Goal: Task Accomplishment & Management: Manage account settings

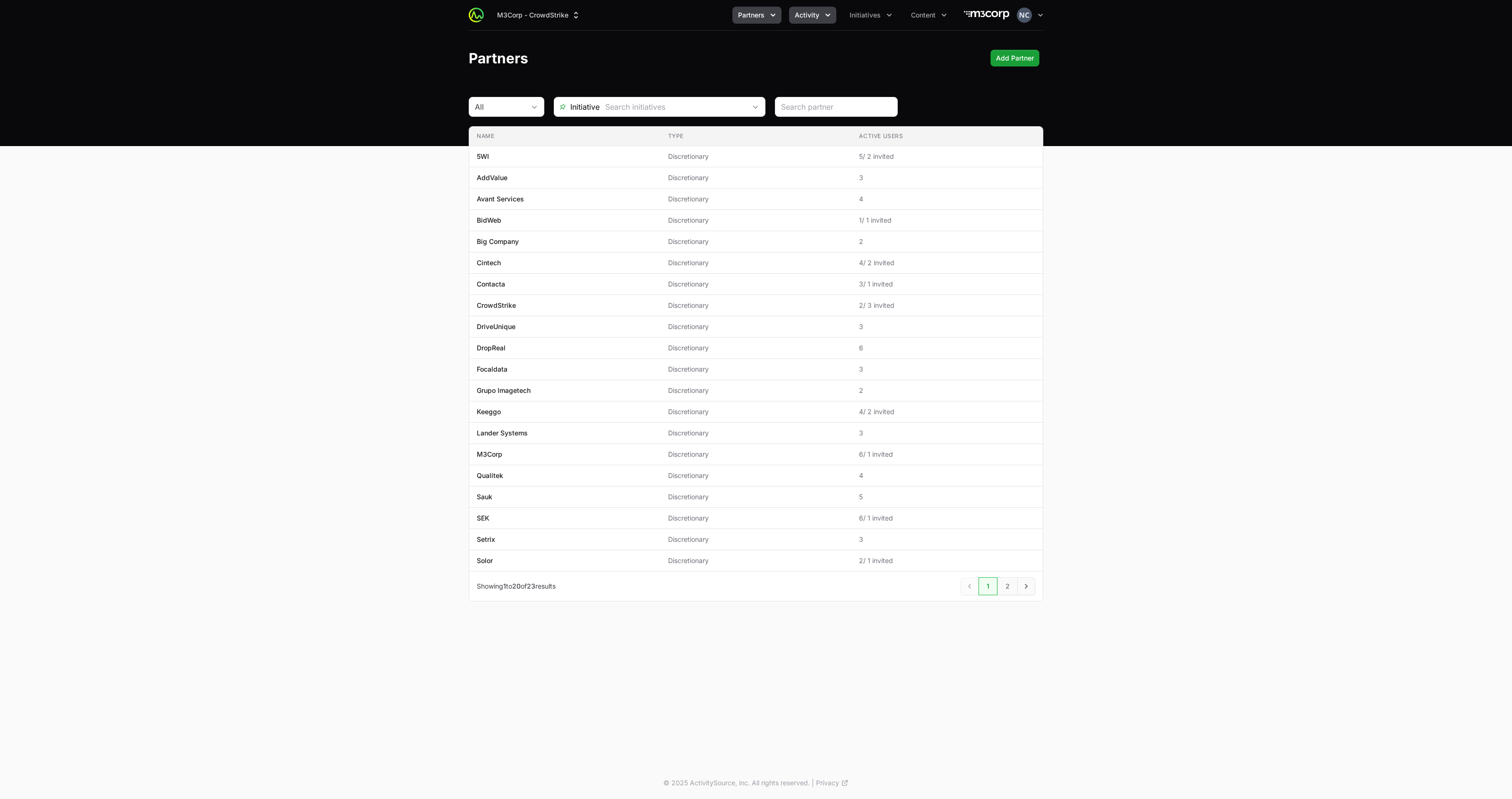
click at [826, 8] on button "Activity" at bounding box center [813, 15] width 47 height 17
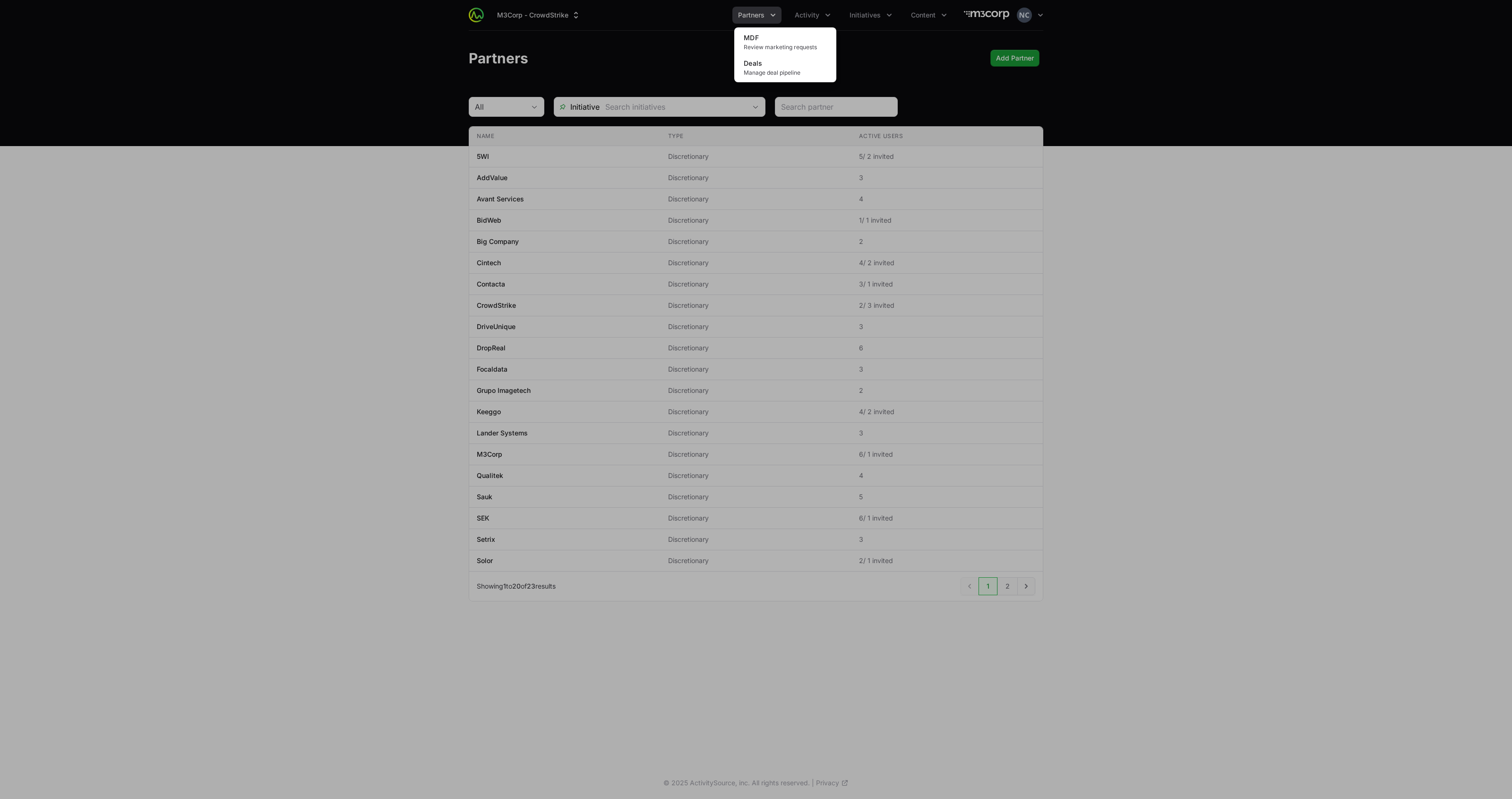
click at [762, 13] on div "Activity menu" at bounding box center [756, 400] width 1512 height 799
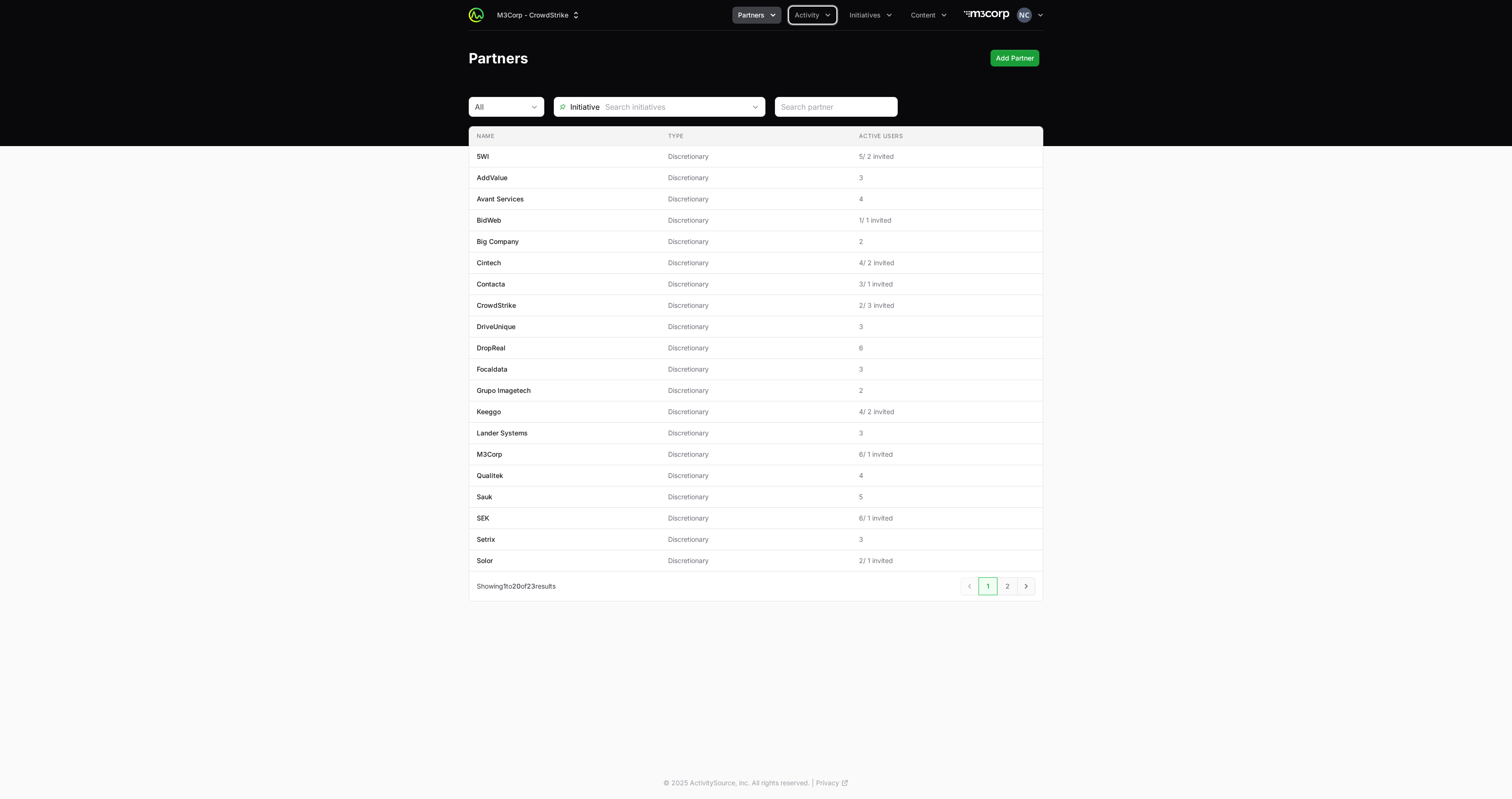
click at [765, 18] on span "Partners" at bounding box center [751, 15] width 27 height 9
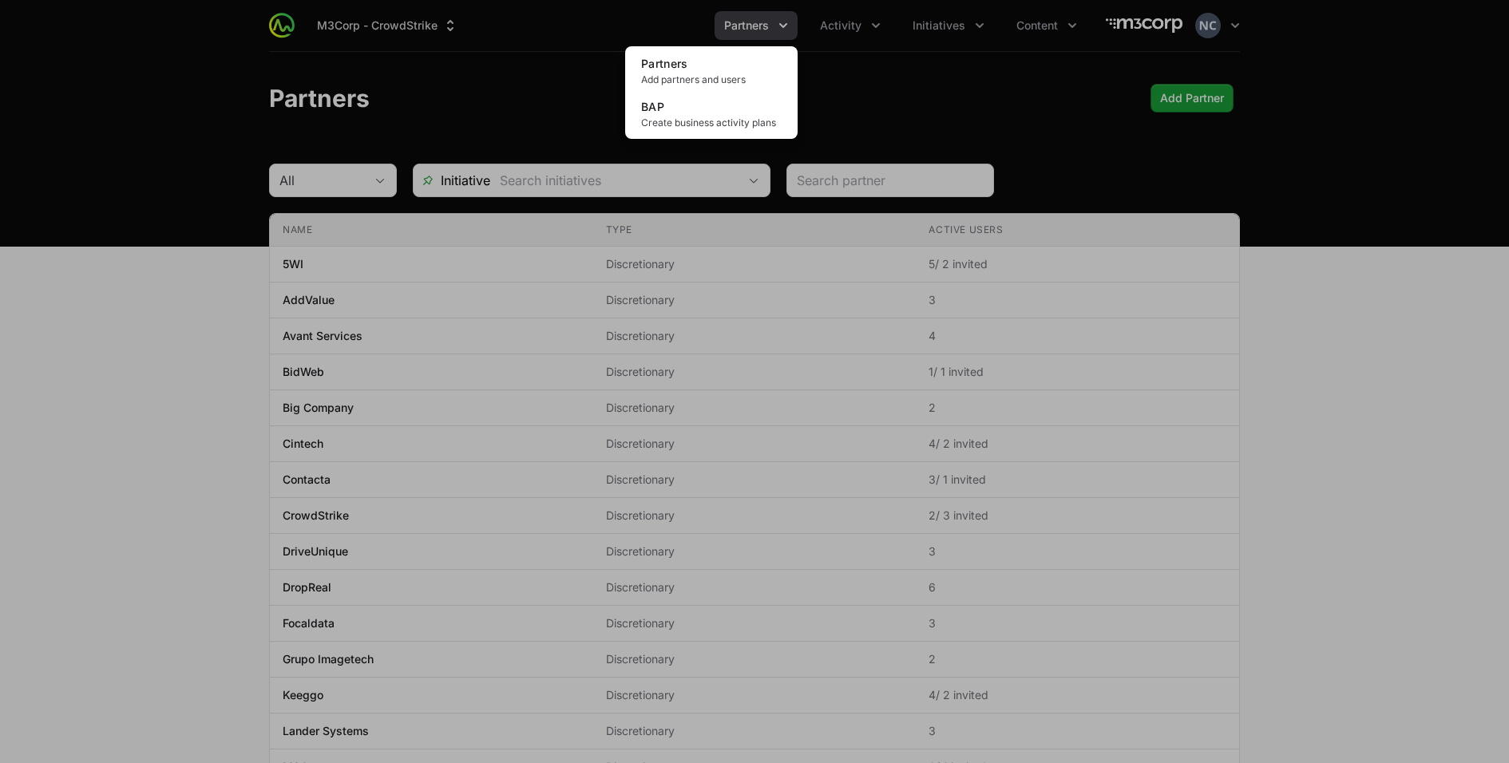
click at [879, 93] on div "Partners menu" at bounding box center [754, 381] width 1509 height 763
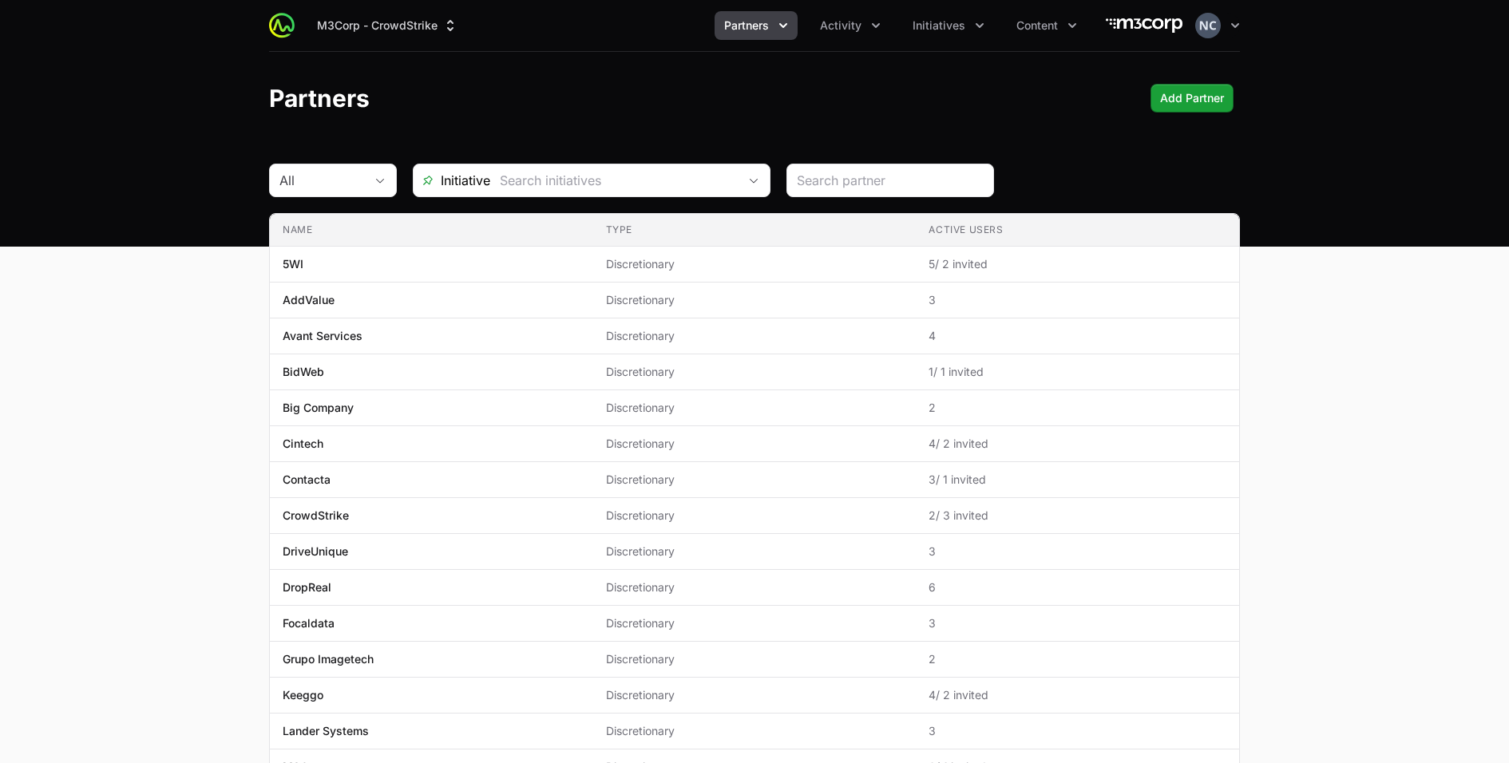
click at [850, 44] on div "M3Corp - CrowdStrike Partners Activity Initiatives Content Open user menu Open …" at bounding box center [754, 25] width 971 height 51
click at [864, 29] on button "Activity" at bounding box center [851, 25] width 80 height 29
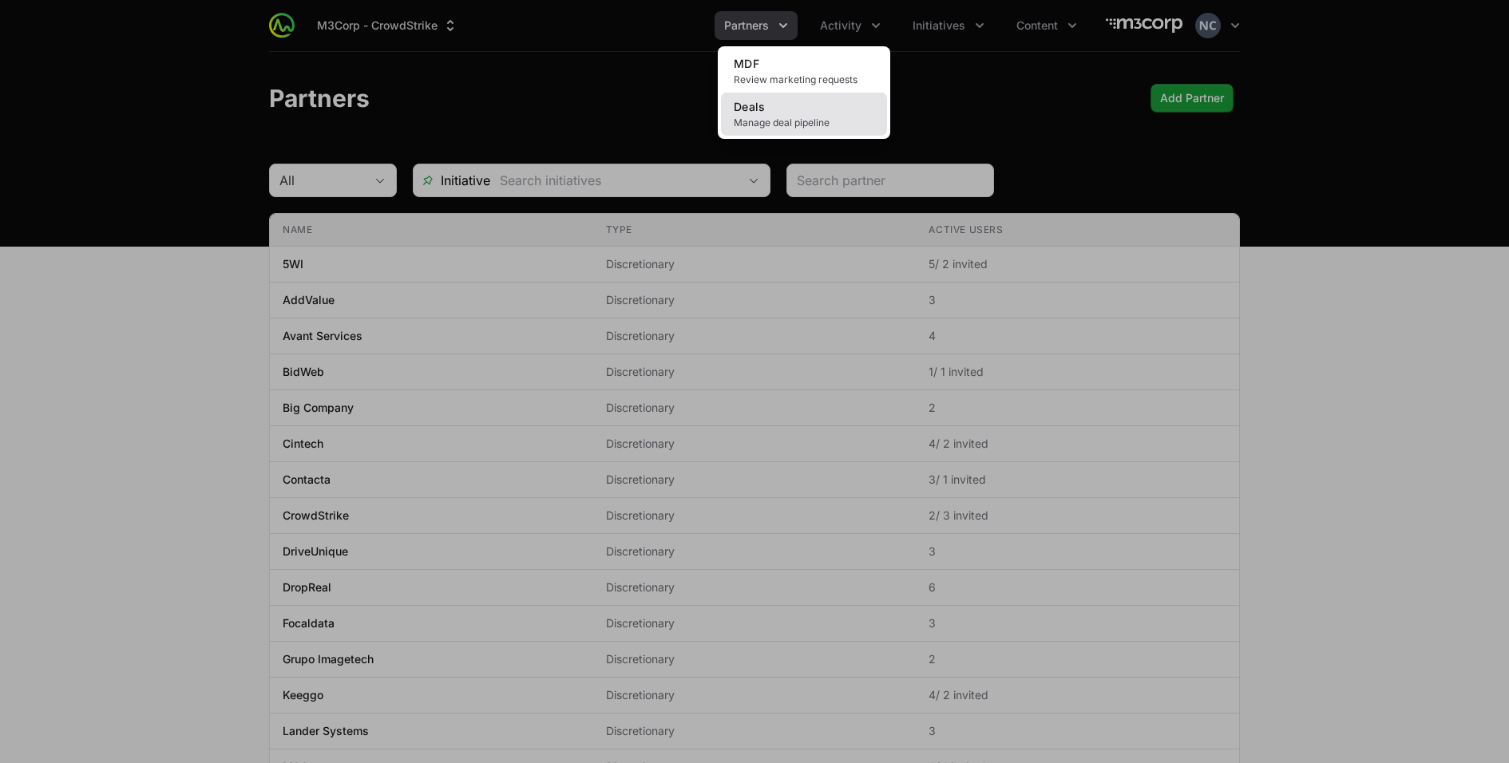
click at [811, 105] on link "Deals Manage deal pipeline" at bounding box center [804, 114] width 166 height 43
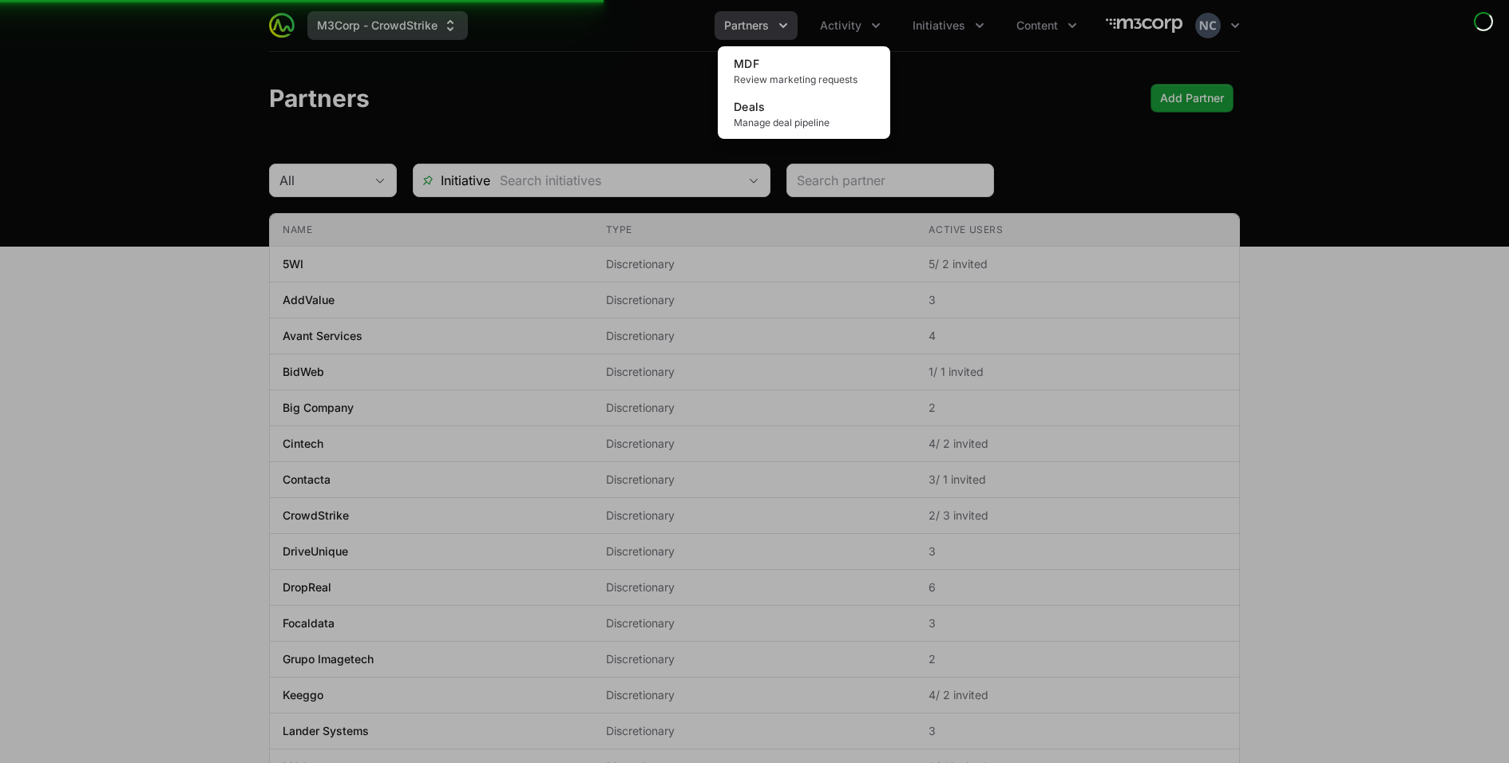
click at [374, 22] on div "Activity menu" at bounding box center [754, 381] width 1509 height 763
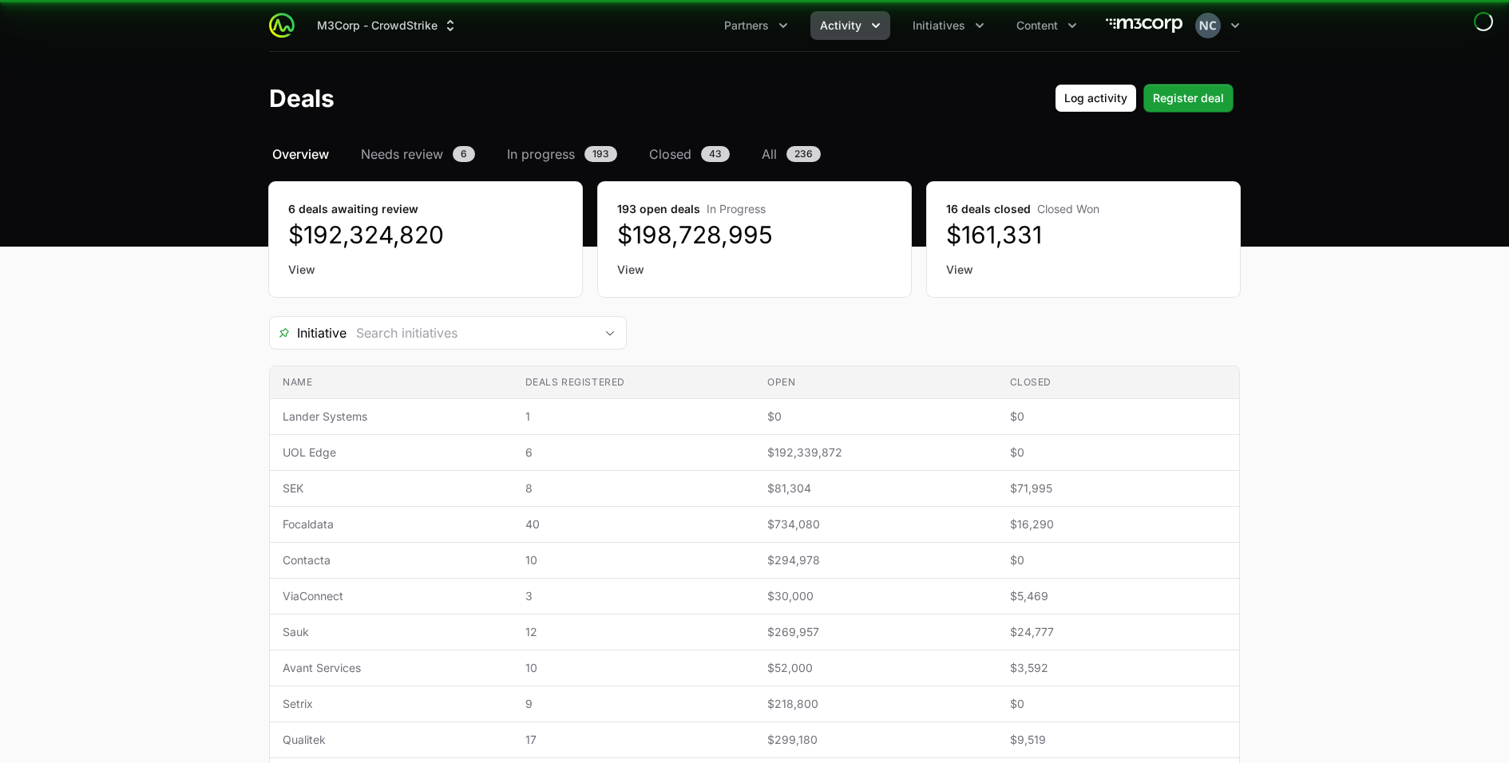
scroll to position [1, 0]
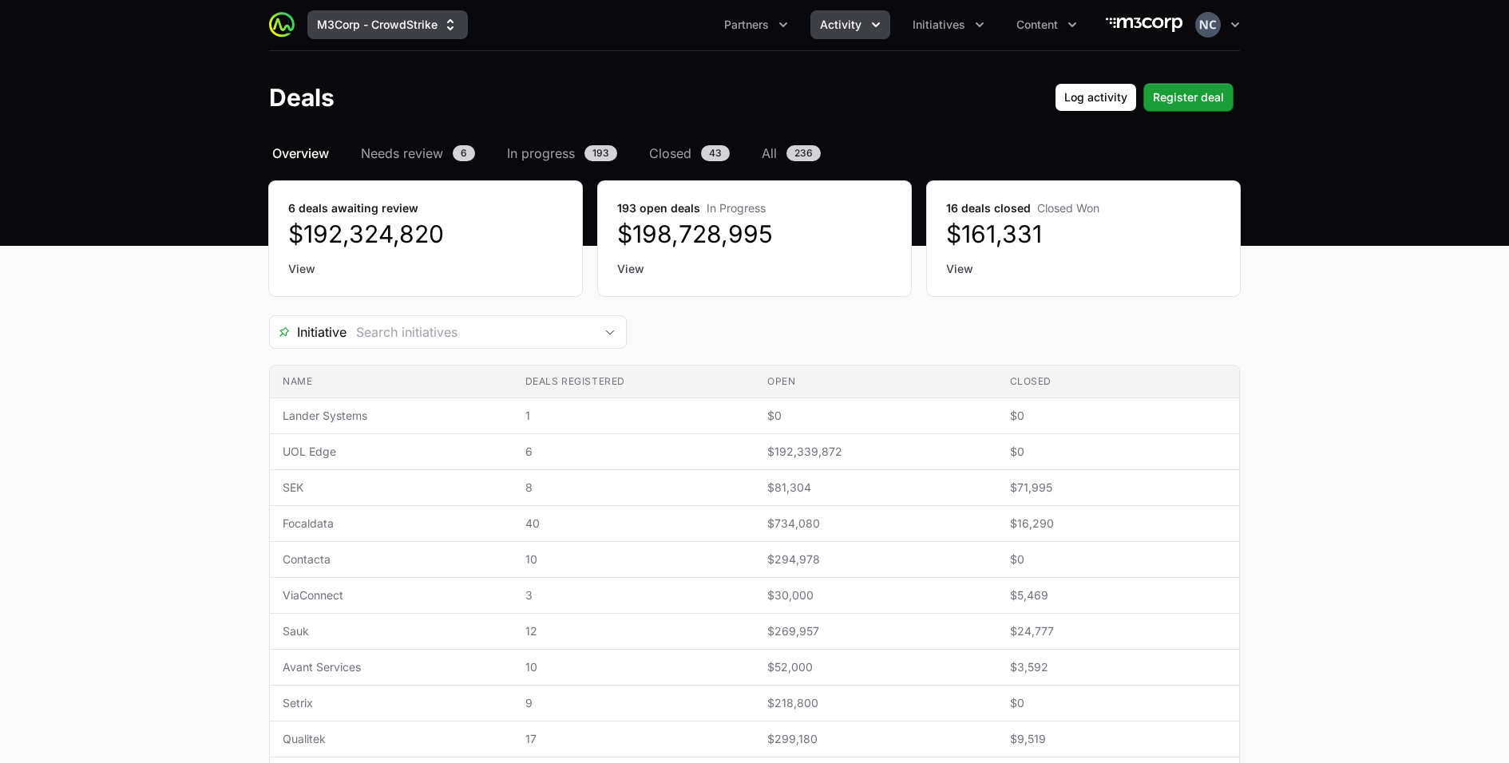
click at [375, 31] on button "M3Corp - CrowdStrike" at bounding box center [387, 24] width 161 height 29
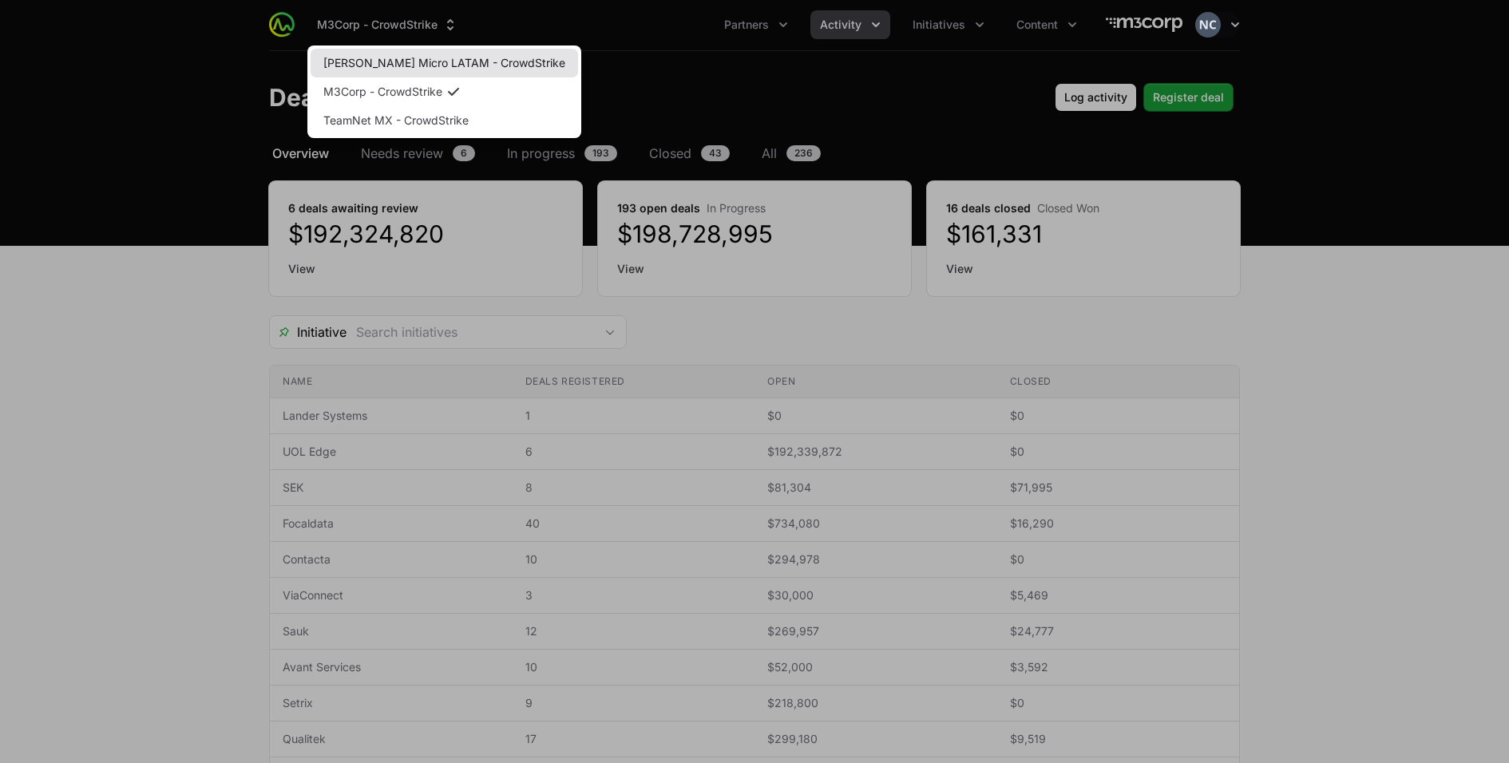
click at [376, 64] on link "[PERSON_NAME] Micro LATAM - CrowdStrike" at bounding box center [445, 63] width 268 height 29
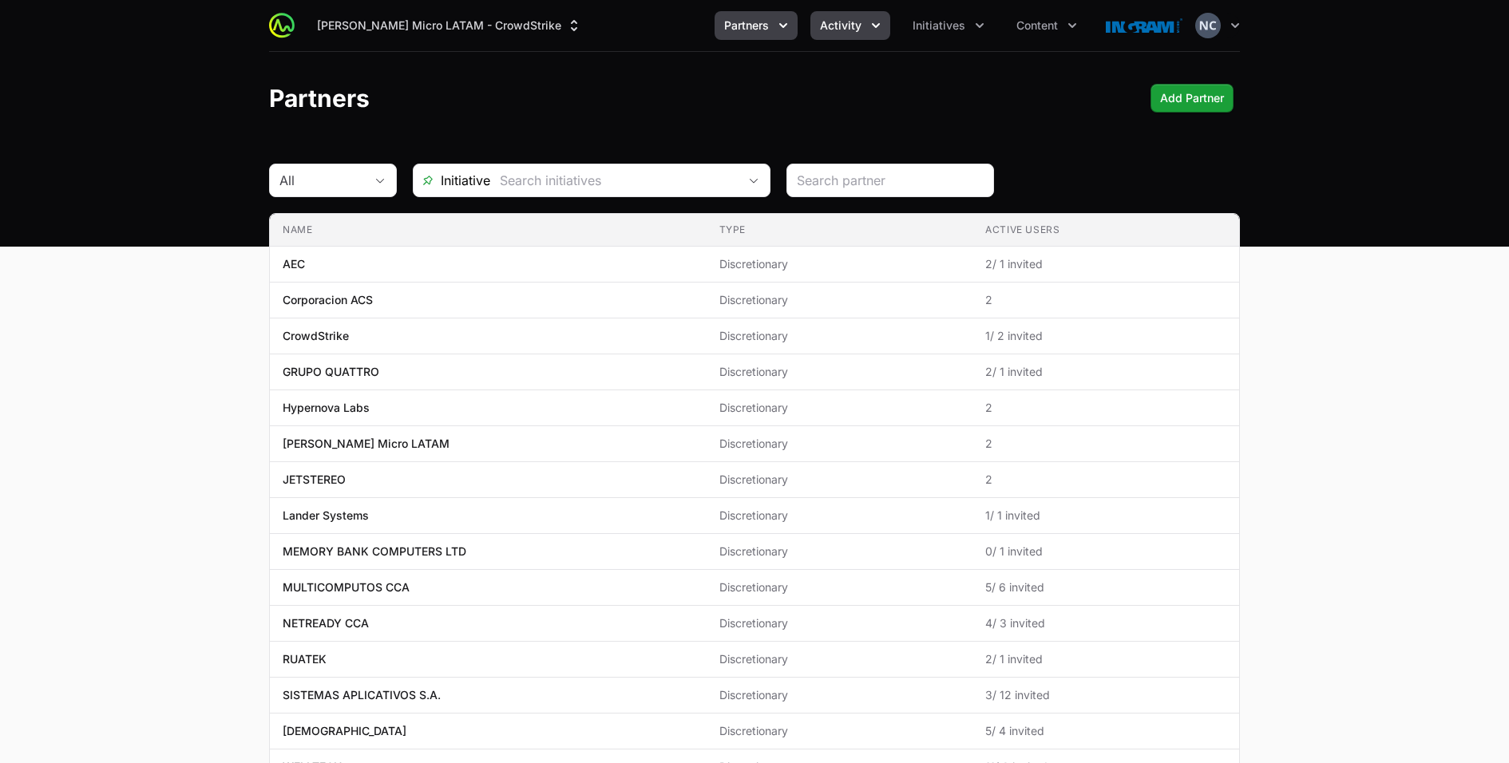
click at [878, 33] on icon "Activity menu" at bounding box center [876, 26] width 16 height 16
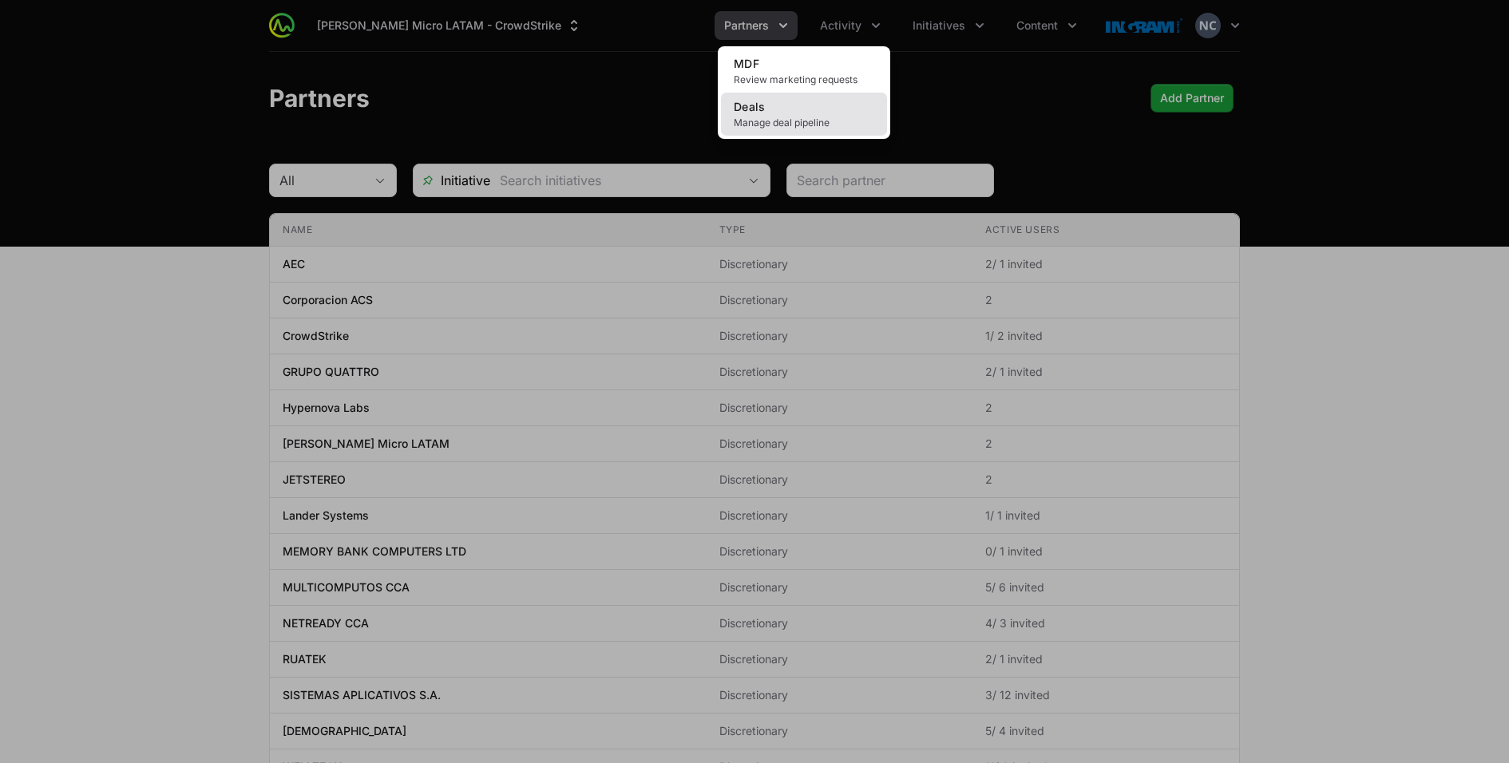
click at [828, 108] on link "Deals Manage deal pipeline" at bounding box center [804, 114] width 166 height 43
